Goal: Information Seeking & Learning: Learn about a topic

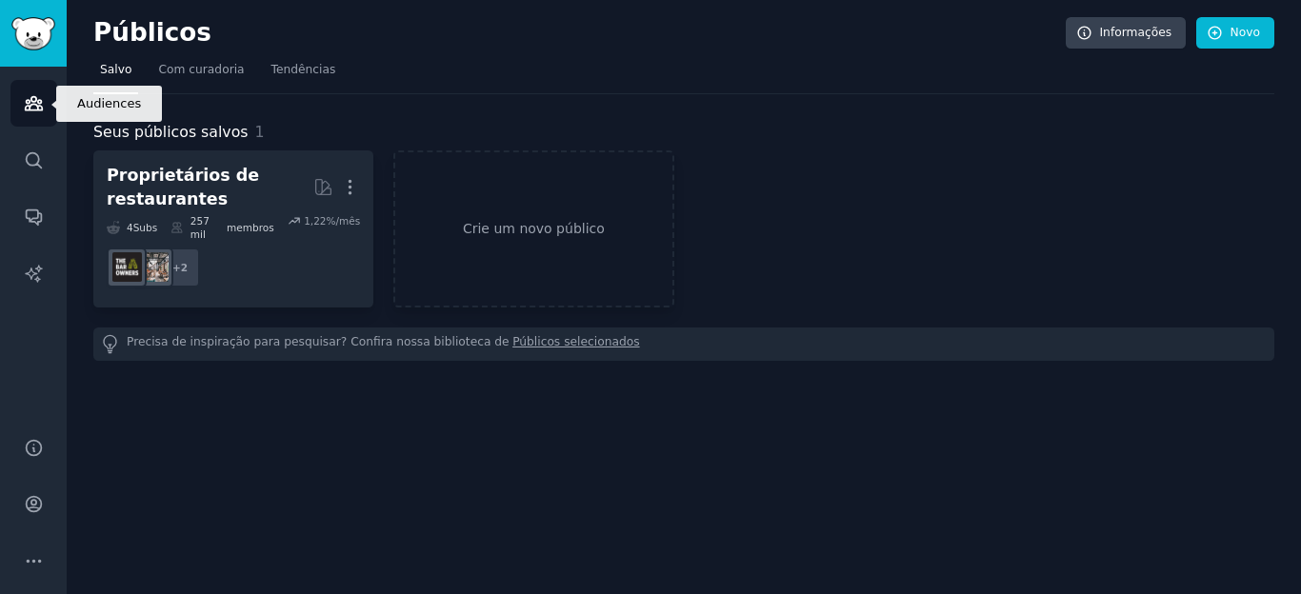
click at [32, 98] on icon "Barra lateral" at bounding box center [34, 103] width 20 height 20
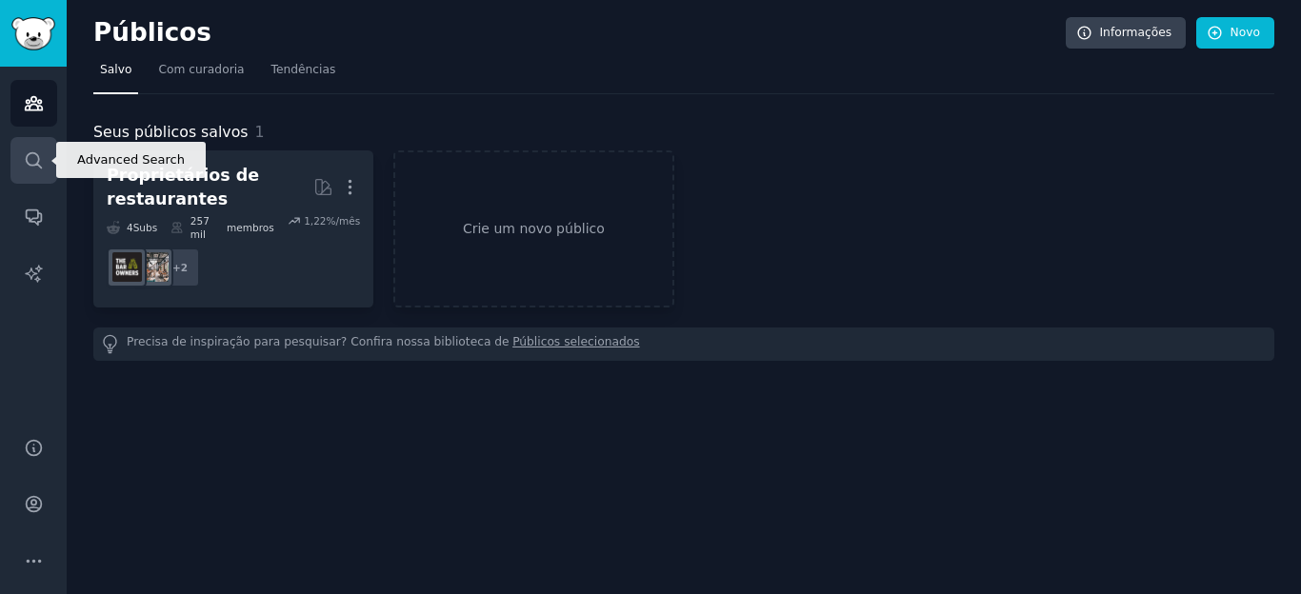
click at [27, 163] on icon "Barra lateral" at bounding box center [33, 159] width 15 height 15
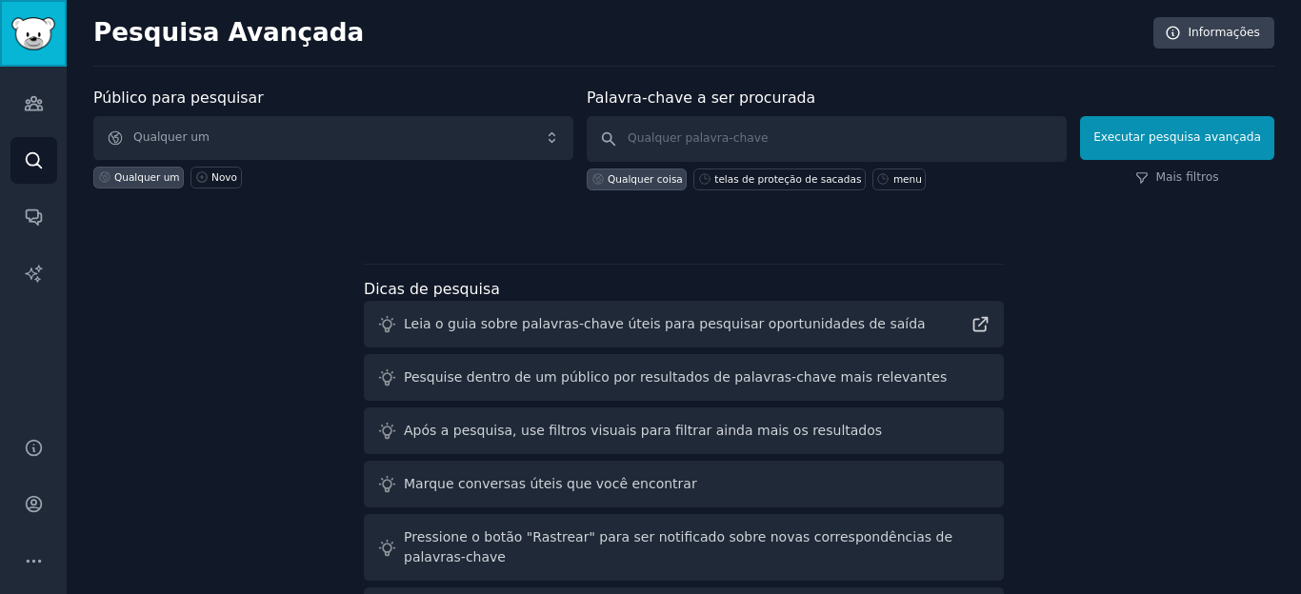
click at [26, 34] on img "Barra lateral" at bounding box center [33, 33] width 44 height 33
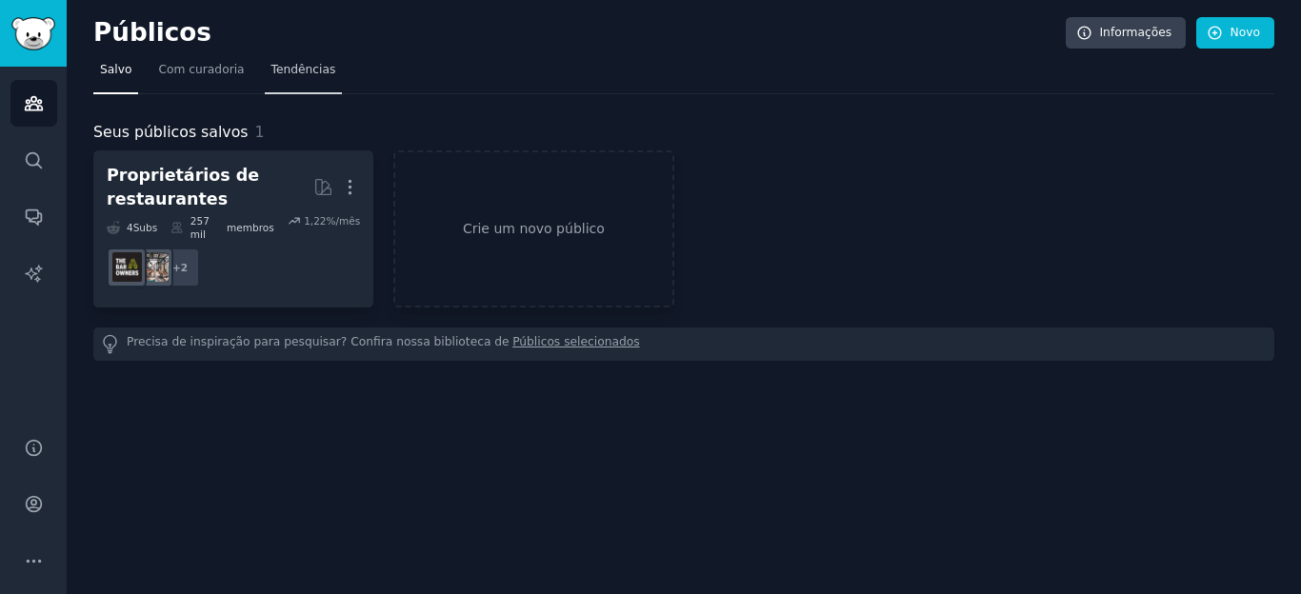
click at [273, 65] on font "Tendências" at bounding box center [303, 69] width 65 height 13
click at [1092, 31] on icon at bounding box center [1084, 33] width 17 height 17
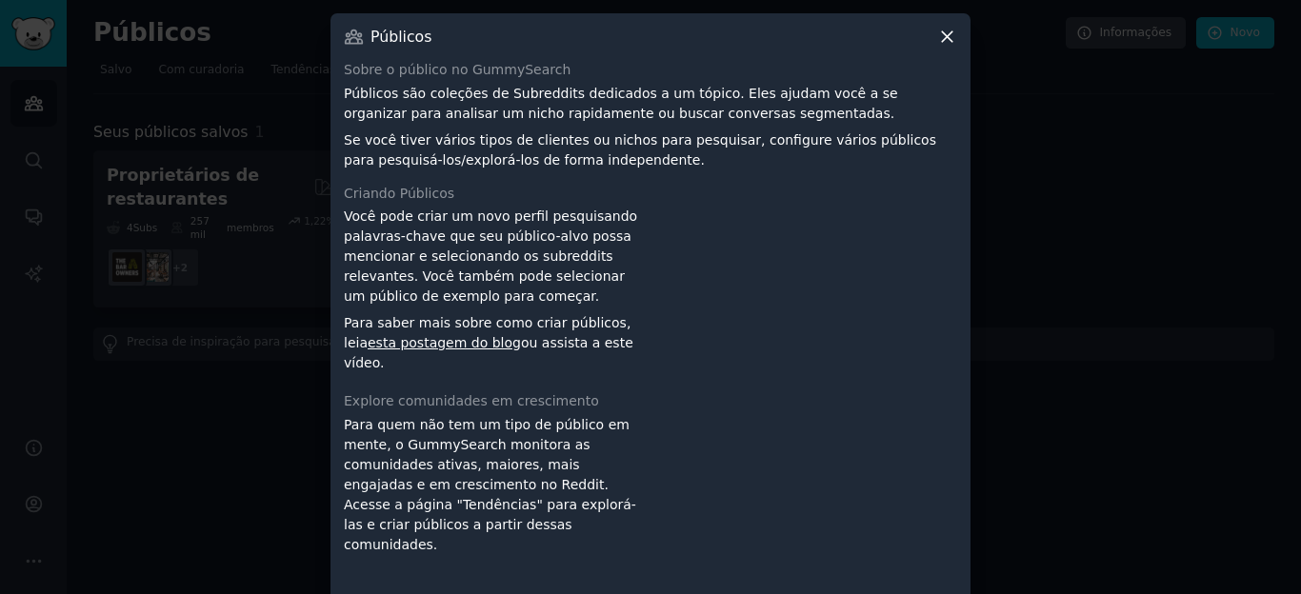
click at [944, 43] on icon at bounding box center [947, 37] width 20 height 20
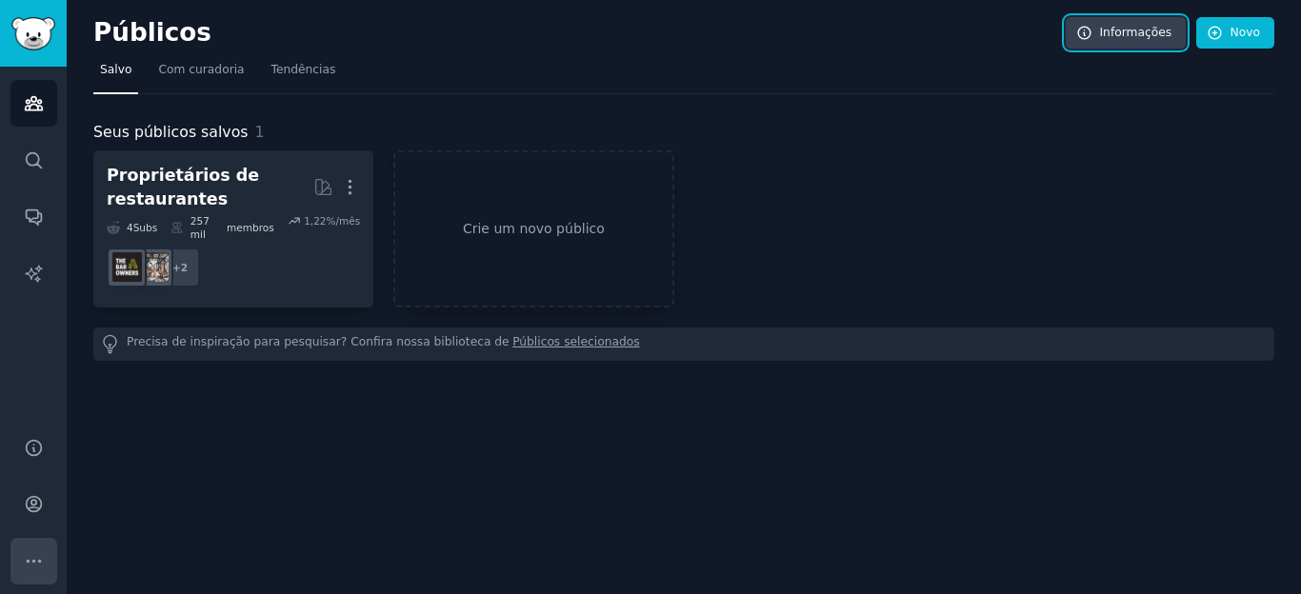
click at [29, 557] on icon "Barra lateral" at bounding box center [34, 561] width 20 height 20
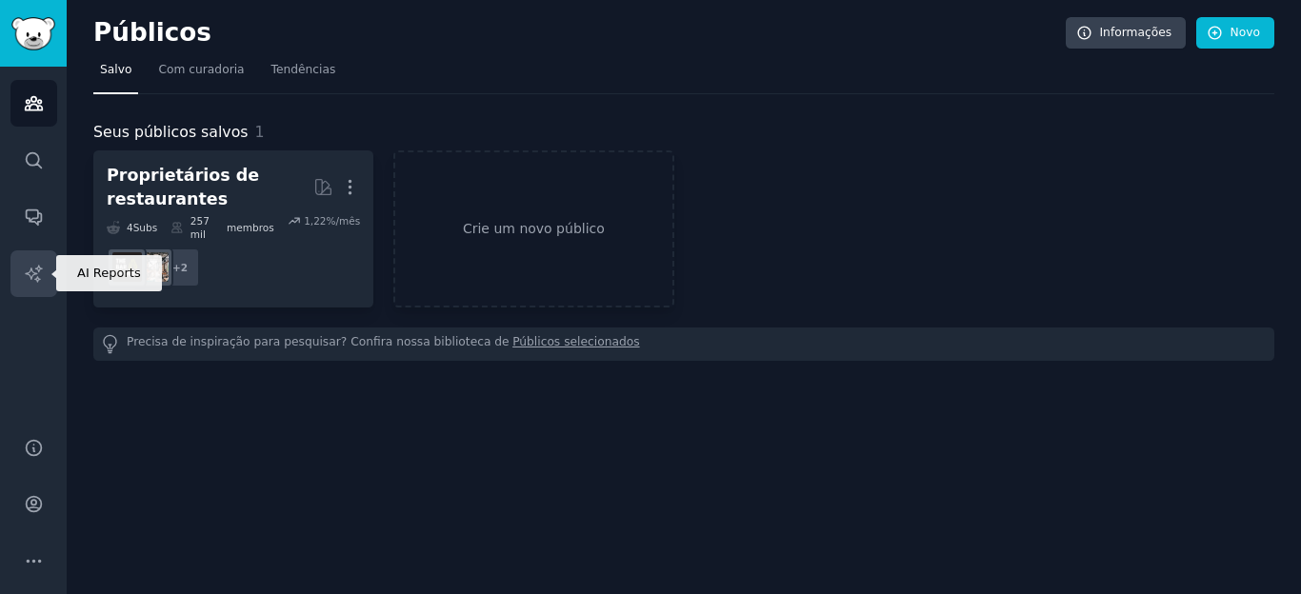
click at [37, 258] on link "Relatórios de IA" at bounding box center [33, 273] width 47 height 47
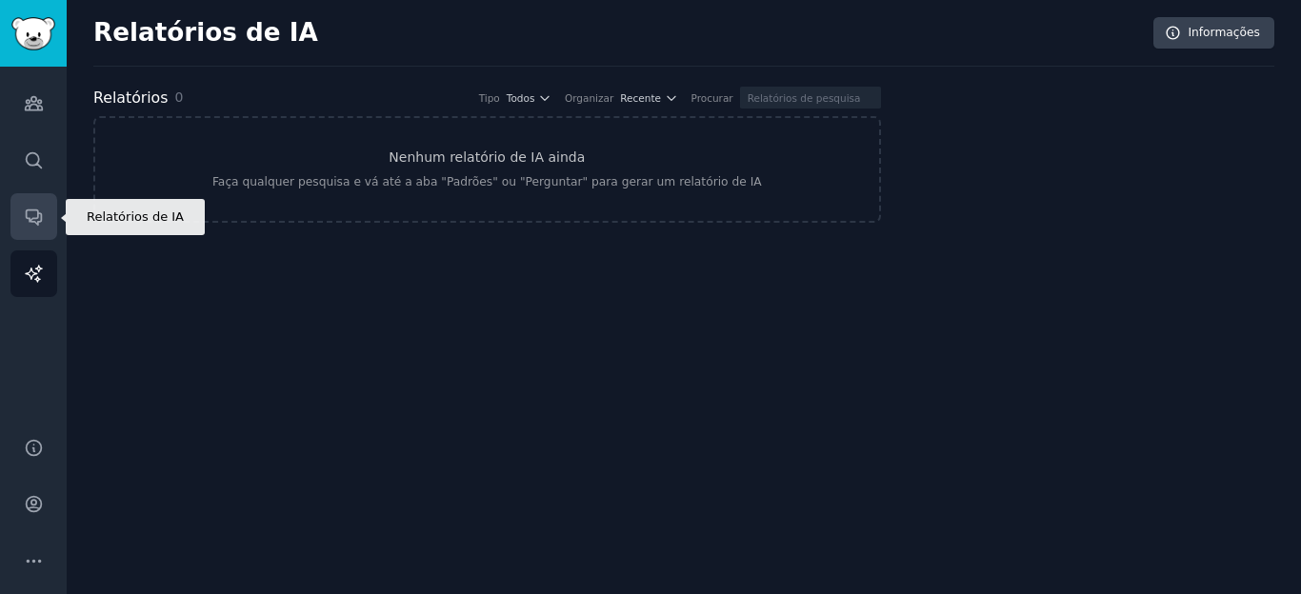
click at [35, 230] on link "Conversas" at bounding box center [33, 216] width 47 height 47
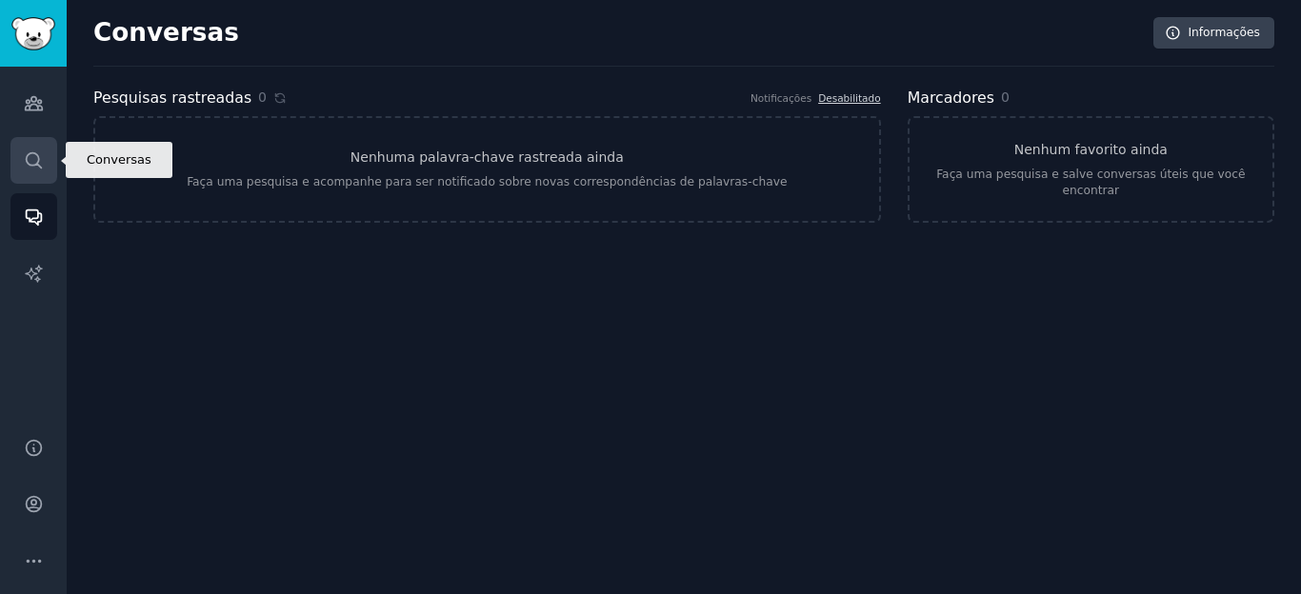
click at [48, 175] on link "Procurar" at bounding box center [33, 160] width 47 height 47
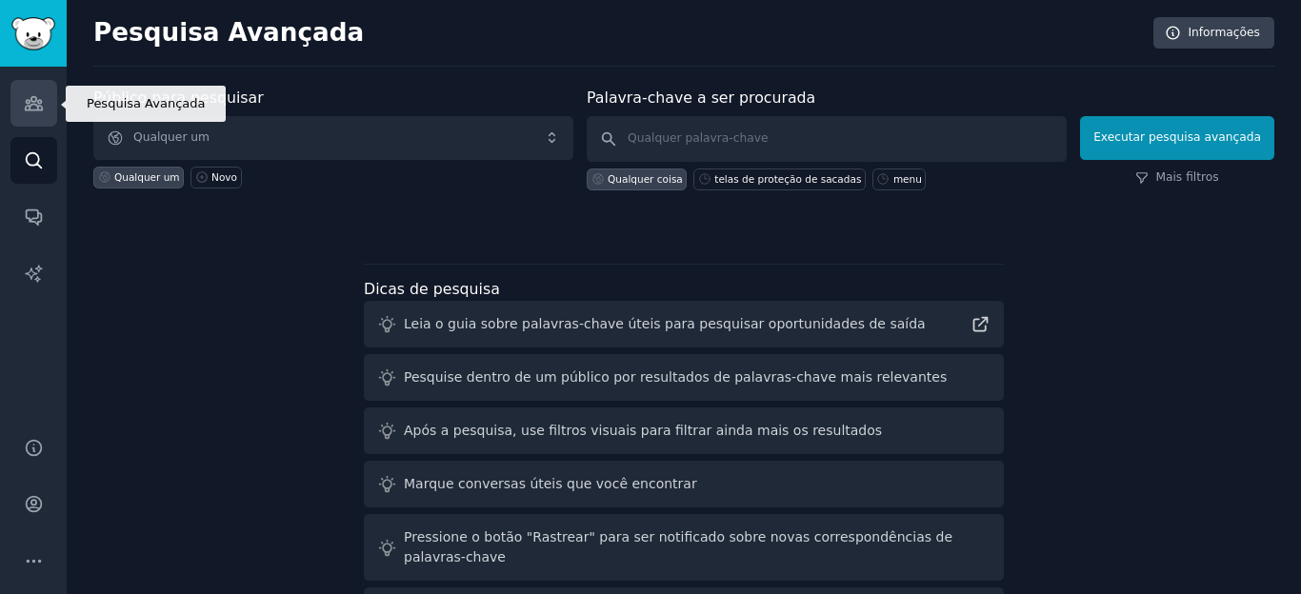
click at [20, 93] on link "Públicos" at bounding box center [33, 103] width 47 height 47
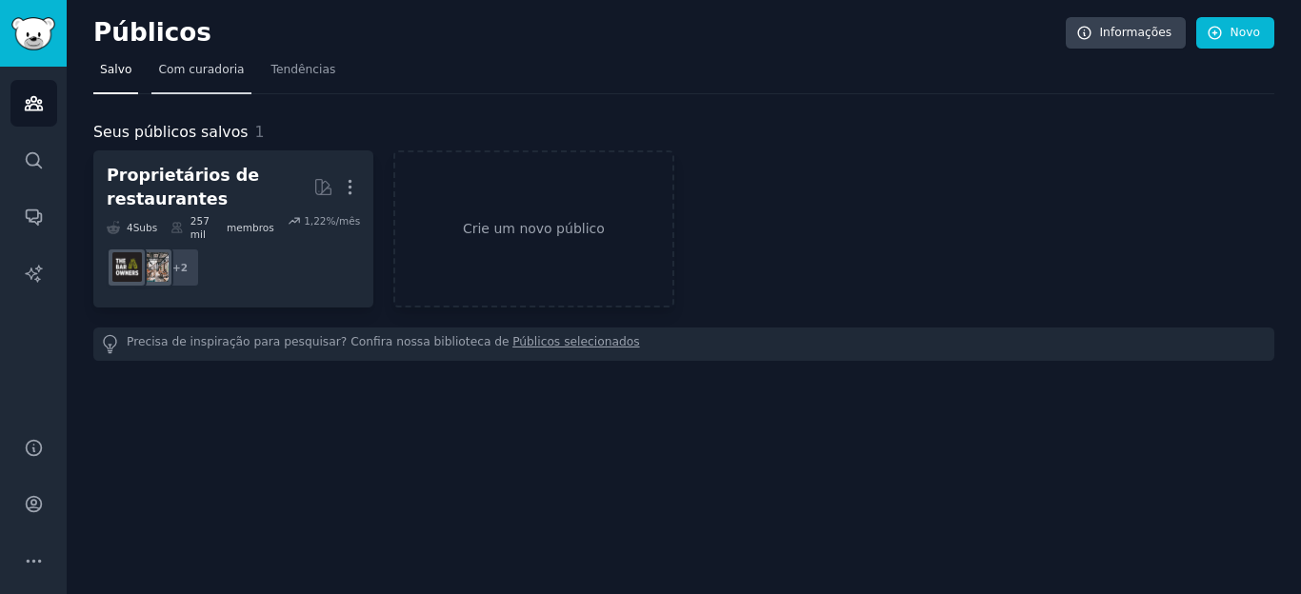
click at [194, 71] on font "Com curadoria" at bounding box center [201, 69] width 86 height 13
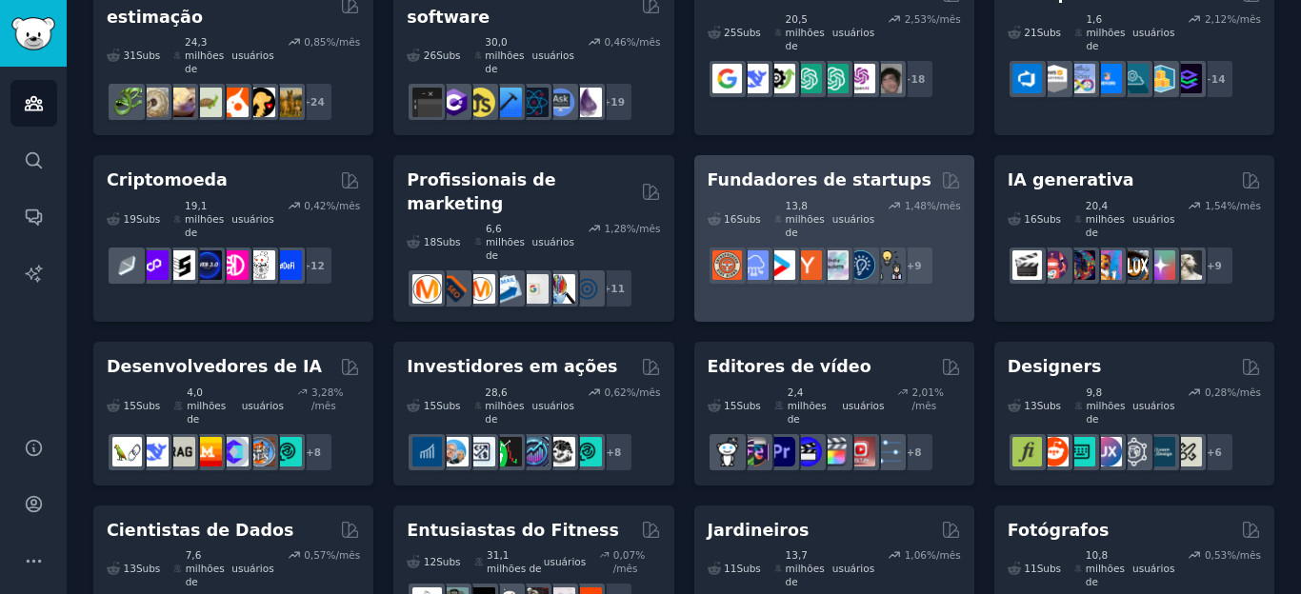
scroll to position [286, 0]
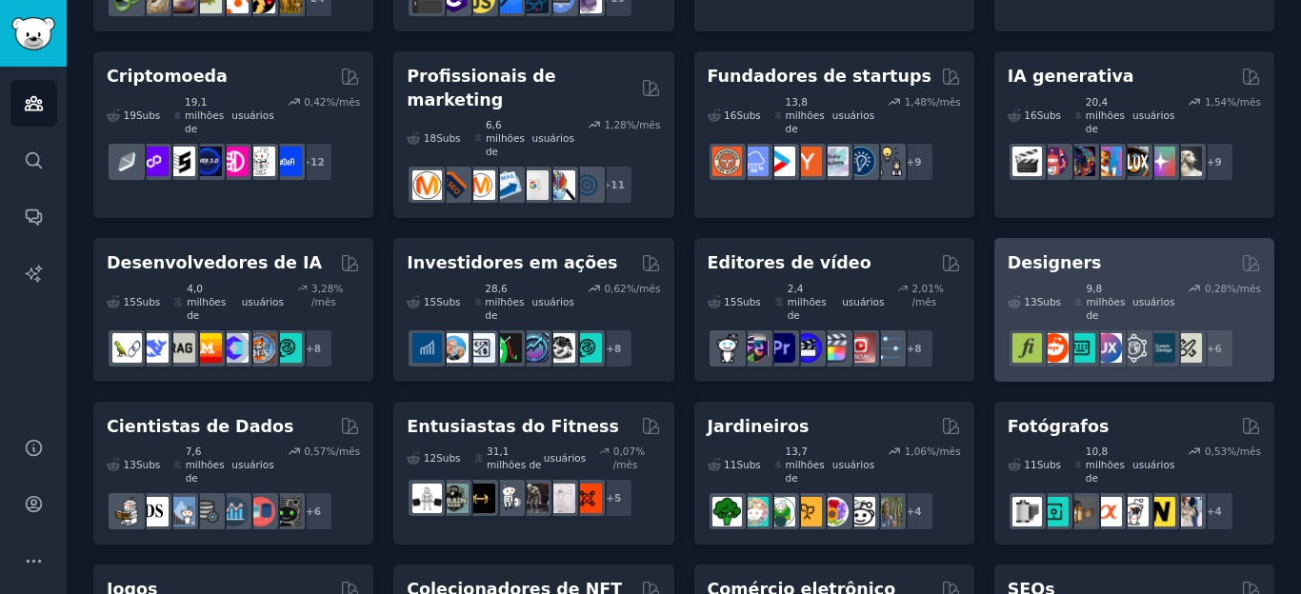
click at [1051, 253] on font "Designers" at bounding box center [1055, 262] width 94 height 19
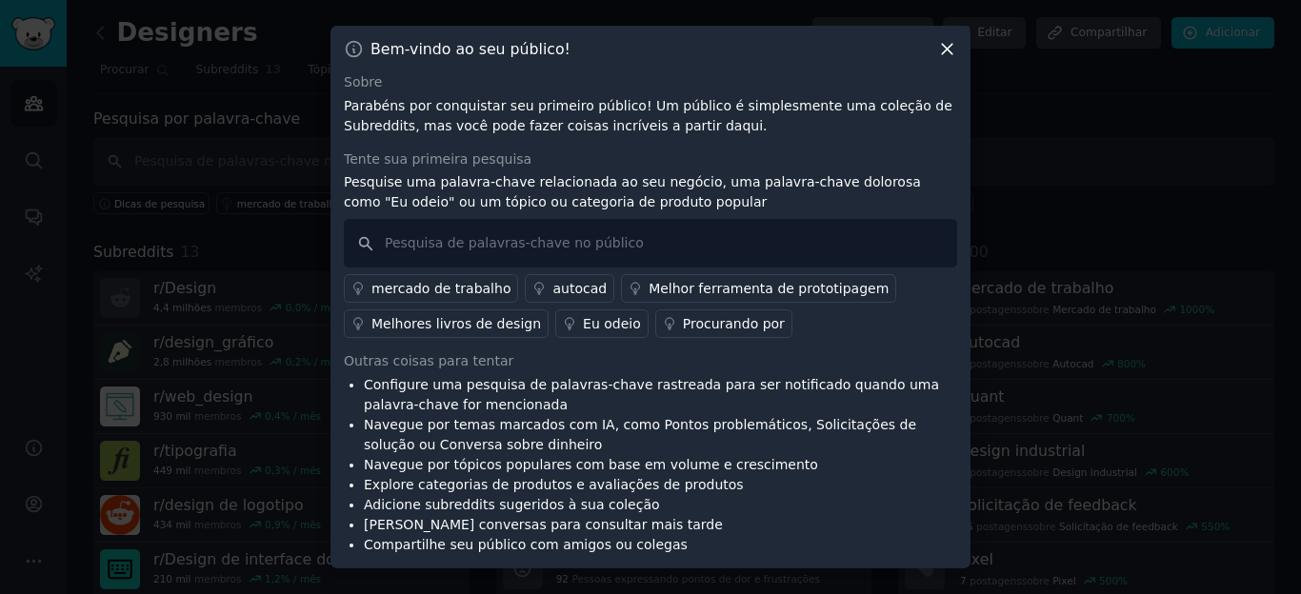
click at [946, 46] on icon at bounding box center [947, 49] width 20 height 20
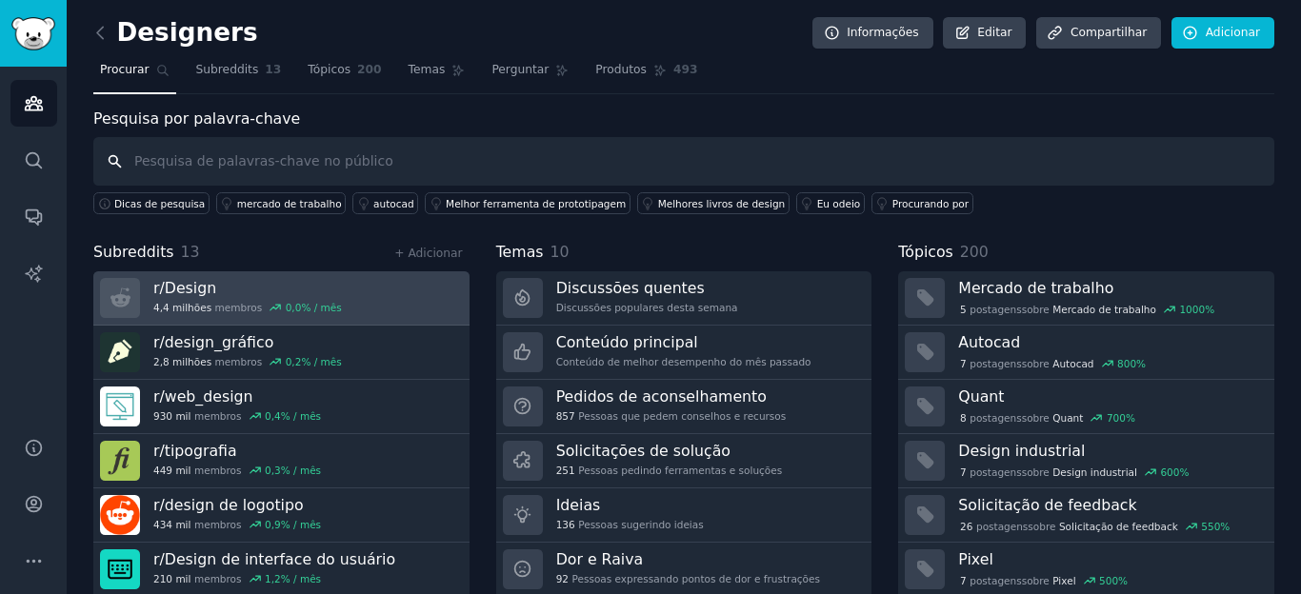
scroll to position [63, 0]
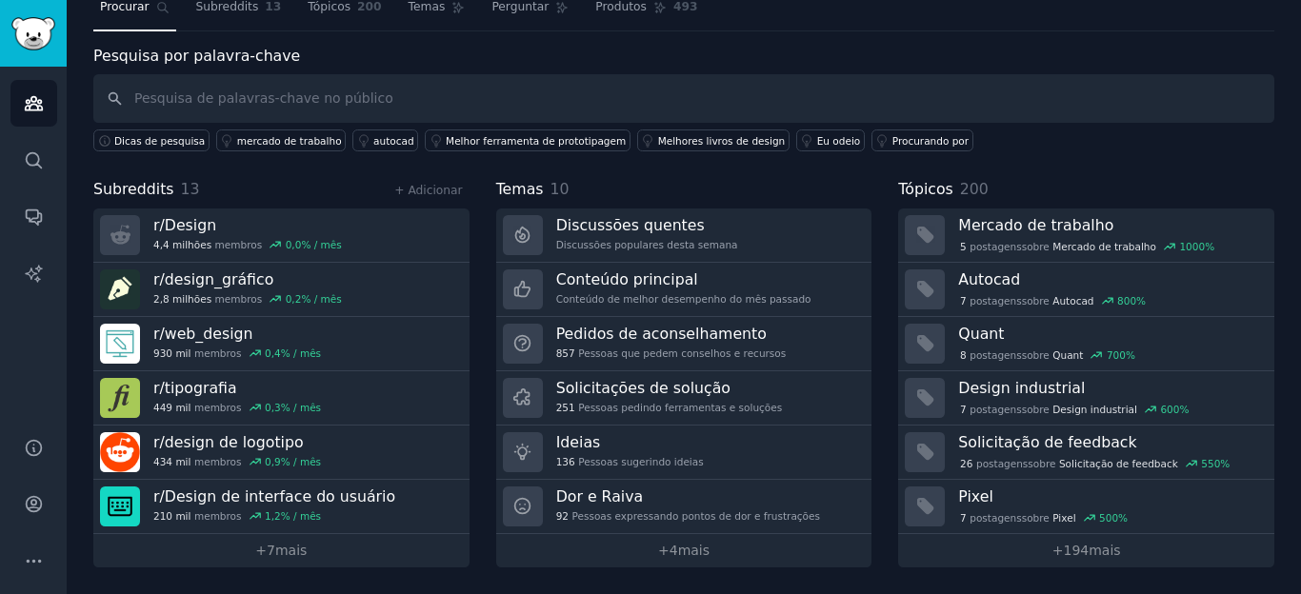
click at [956, 65] on div "Pesquisa por palavra-chave Dicas de pesquisa mercado de trabalho autocad Melhor…" at bounding box center [683, 99] width 1181 height 108
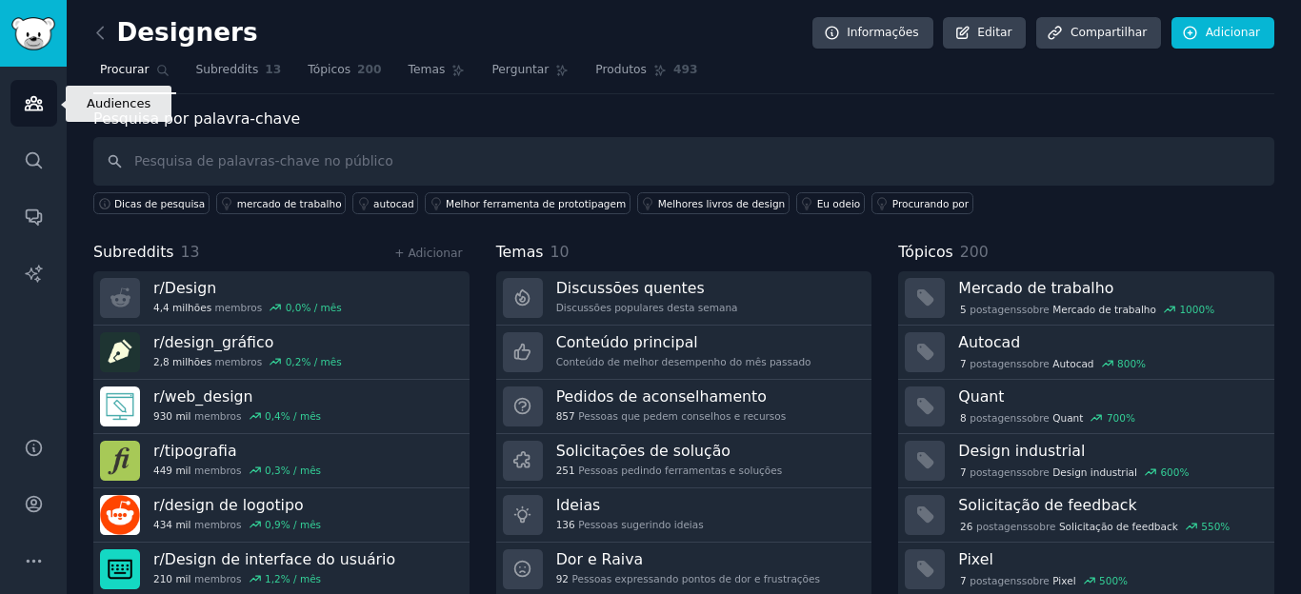
click at [30, 96] on icon "Barra lateral" at bounding box center [34, 103] width 20 height 20
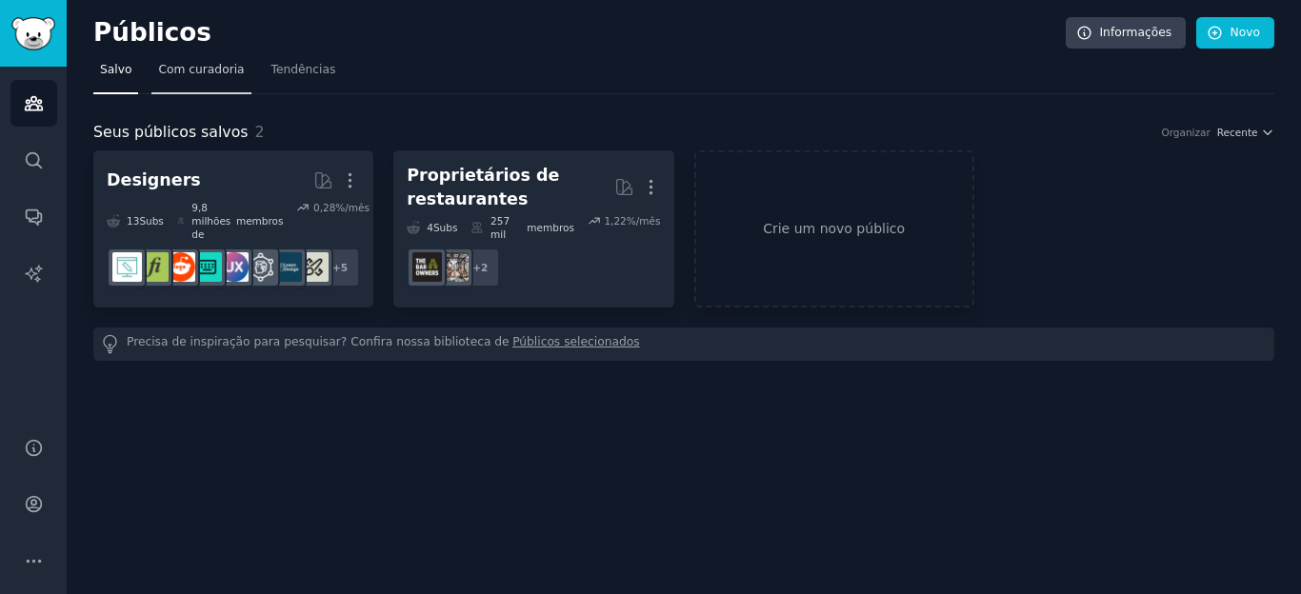
click at [220, 68] on font "Com curadoria" at bounding box center [201, 69] width 86 height 13
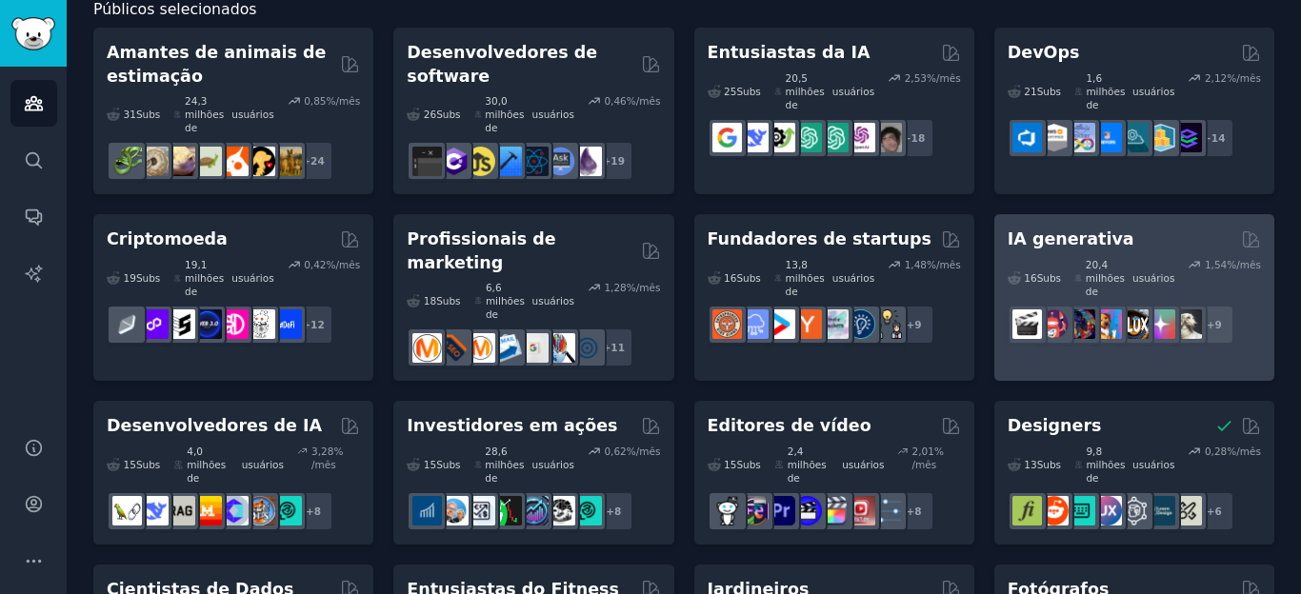
scroll to position [49, 0]
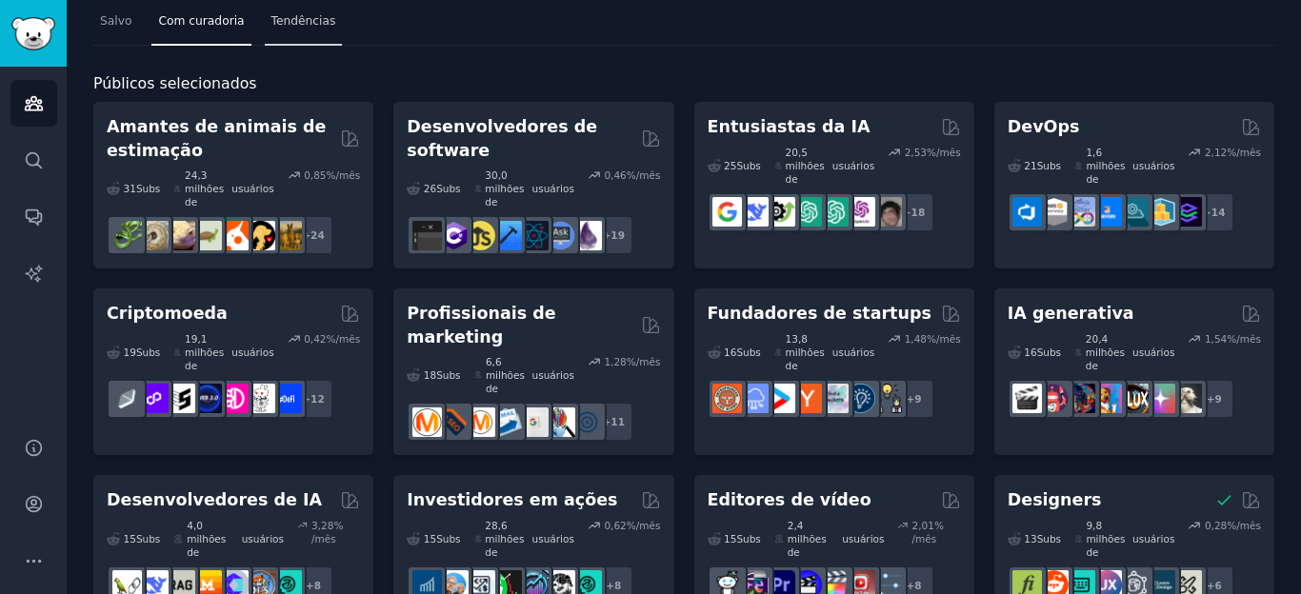
click at [271, 25] on font "Tendências" at bounding box center [303, 20] width 65 height 13
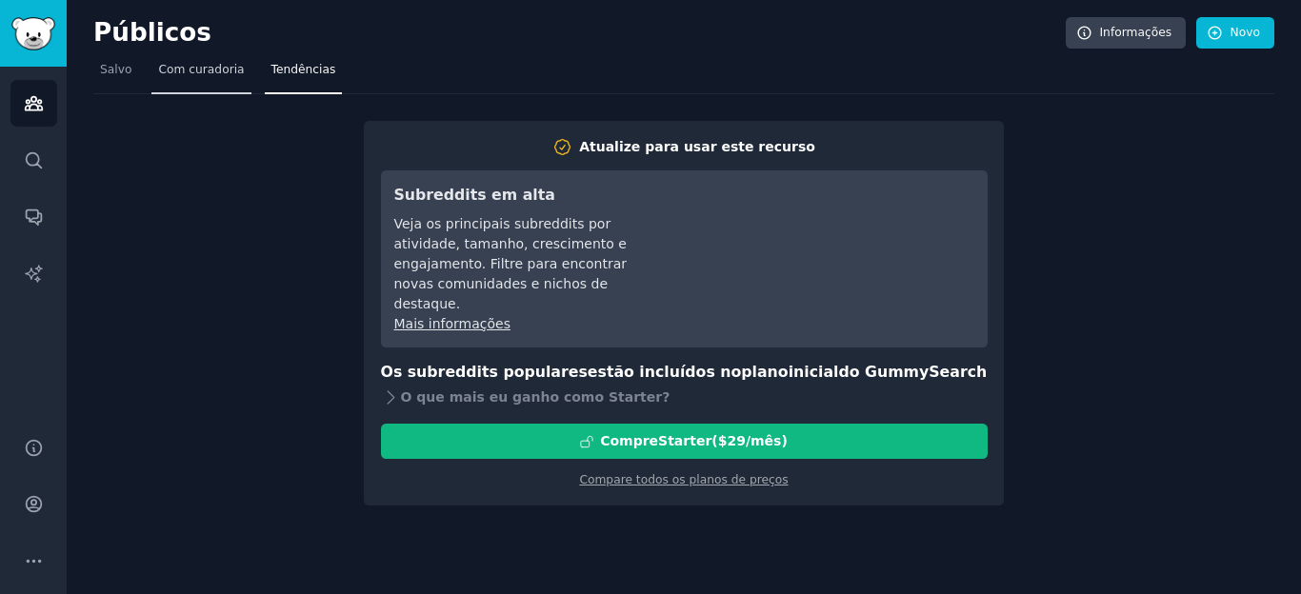
click at [181, 74] on font "Com curadoria" at bounding box center [201, 69] width 86 height 13
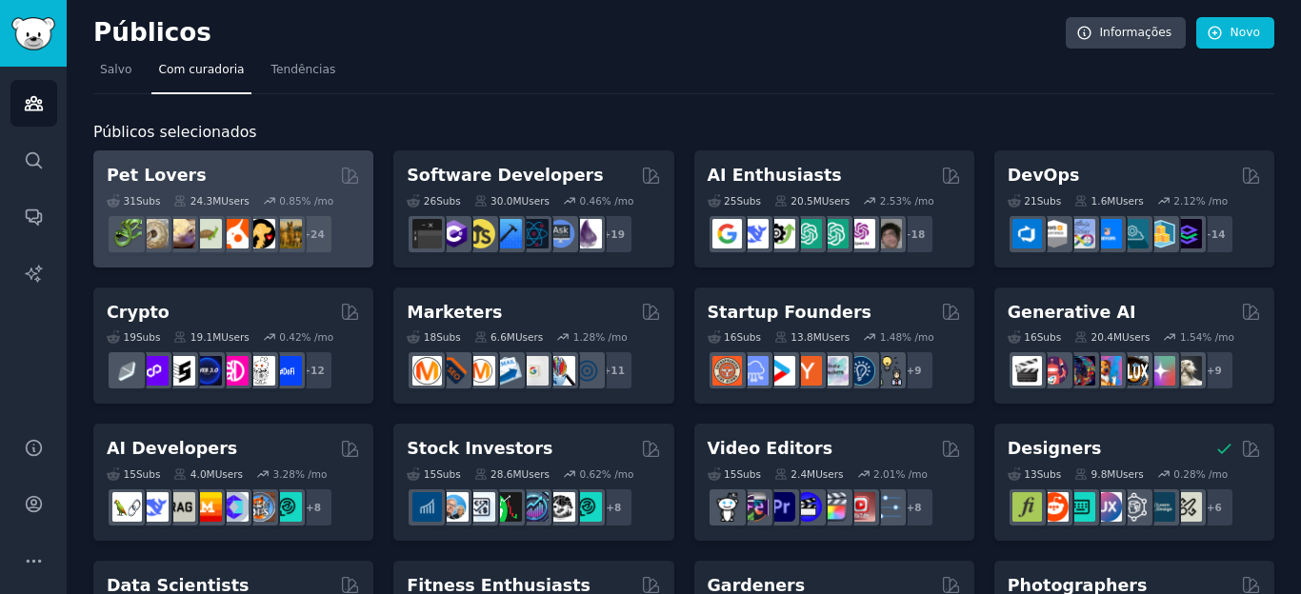
click at [148, 177] on h2 "Pet Lovers" at bounding box center [157, 176] width 100 height 24
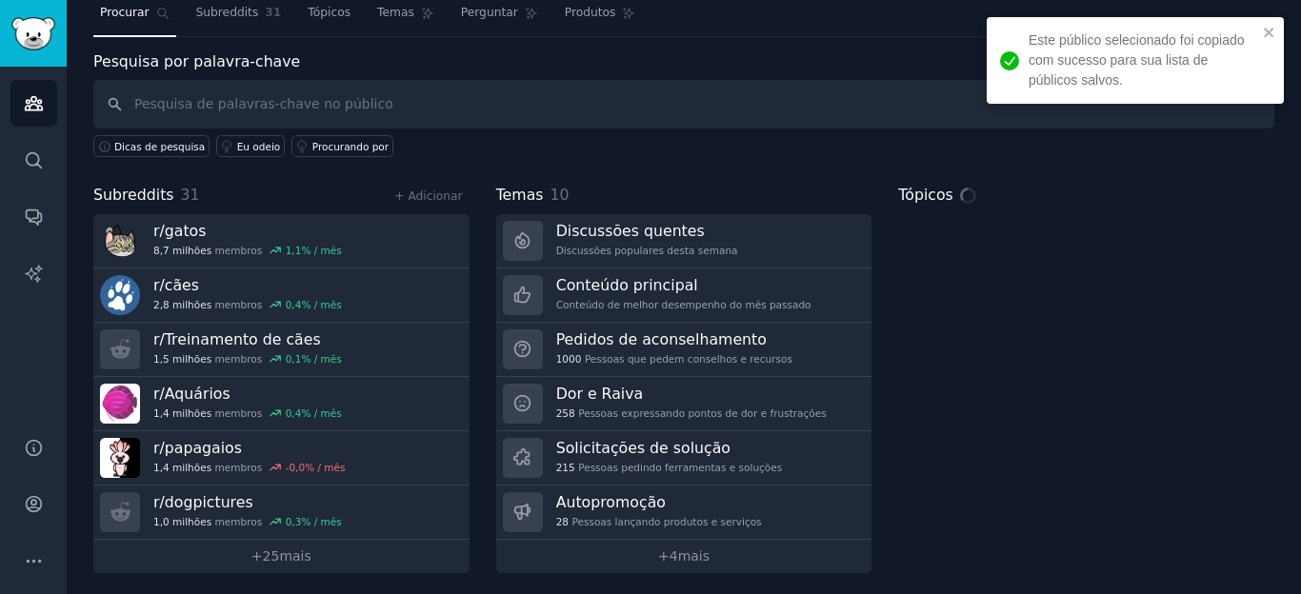
scroll to position [63, 0]
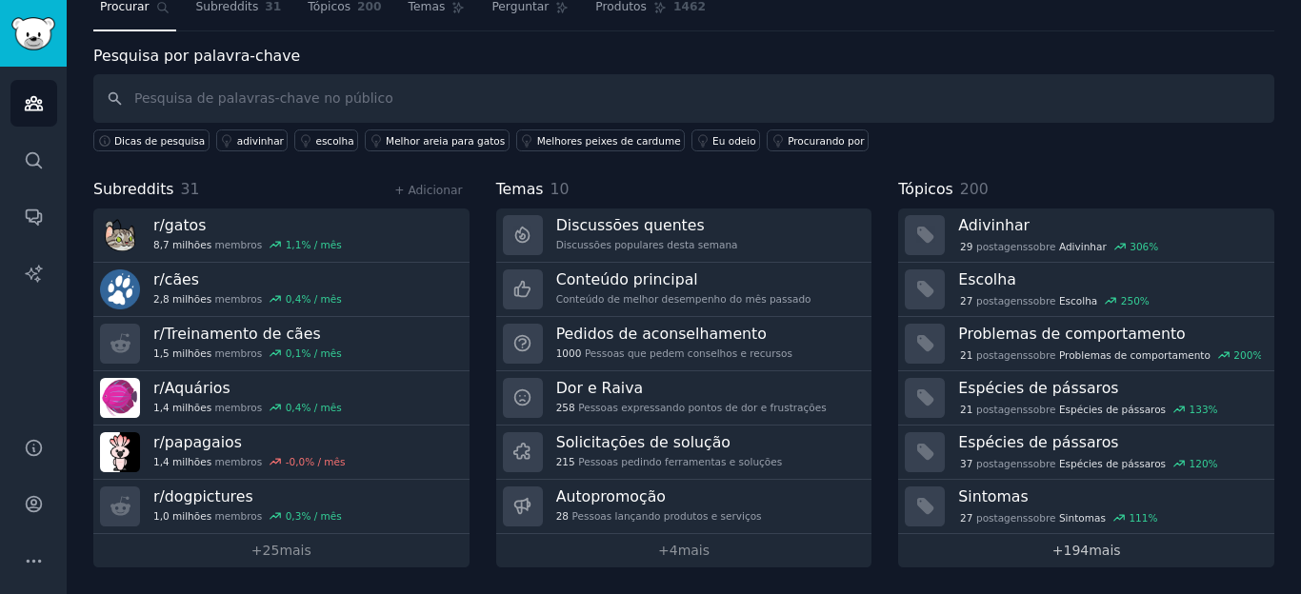
click at [1075, 552] on font "194" at bounding box center [1076, 550] width 26 height 15
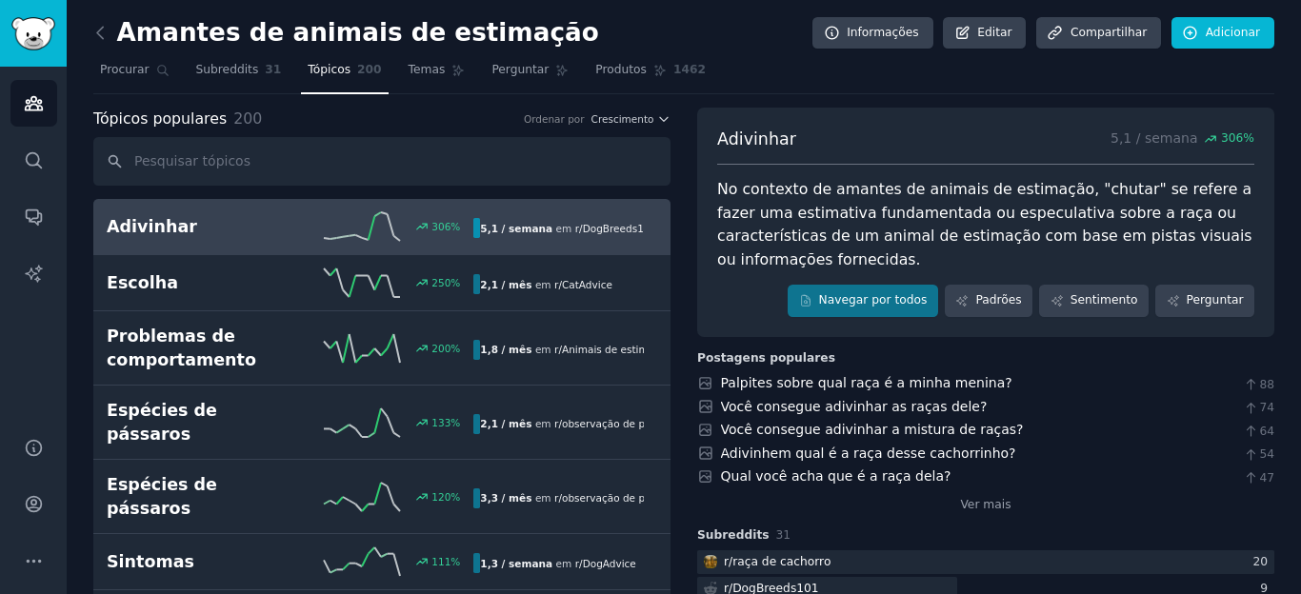
click at [160, 218] on font "Adivinhar" at bounding box center [152, 226] width 90 height 19
